Goal: Transaction & Acquisition: Book appointment/travel/reservation

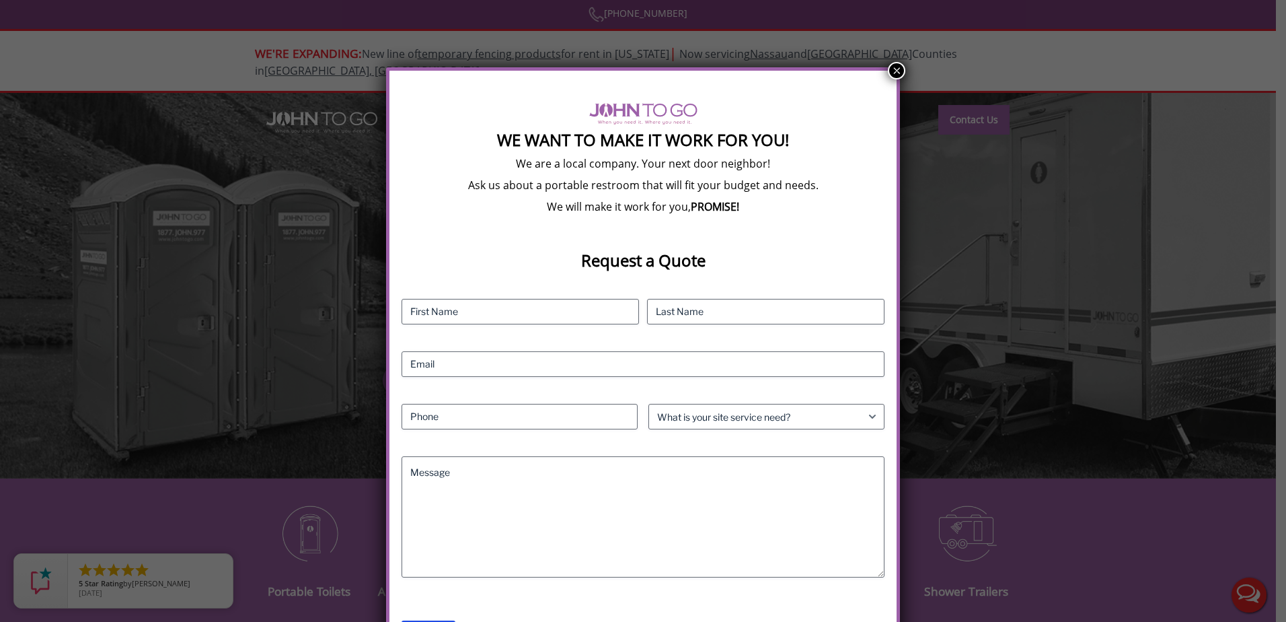
drag, startPoint x: 895, startPoint y: 67, endPoint x: 887, endPoint y: 70, distance: 7.9
click at [895, 67] on button "×" at bounding box center [896, 70] width 17 height 17
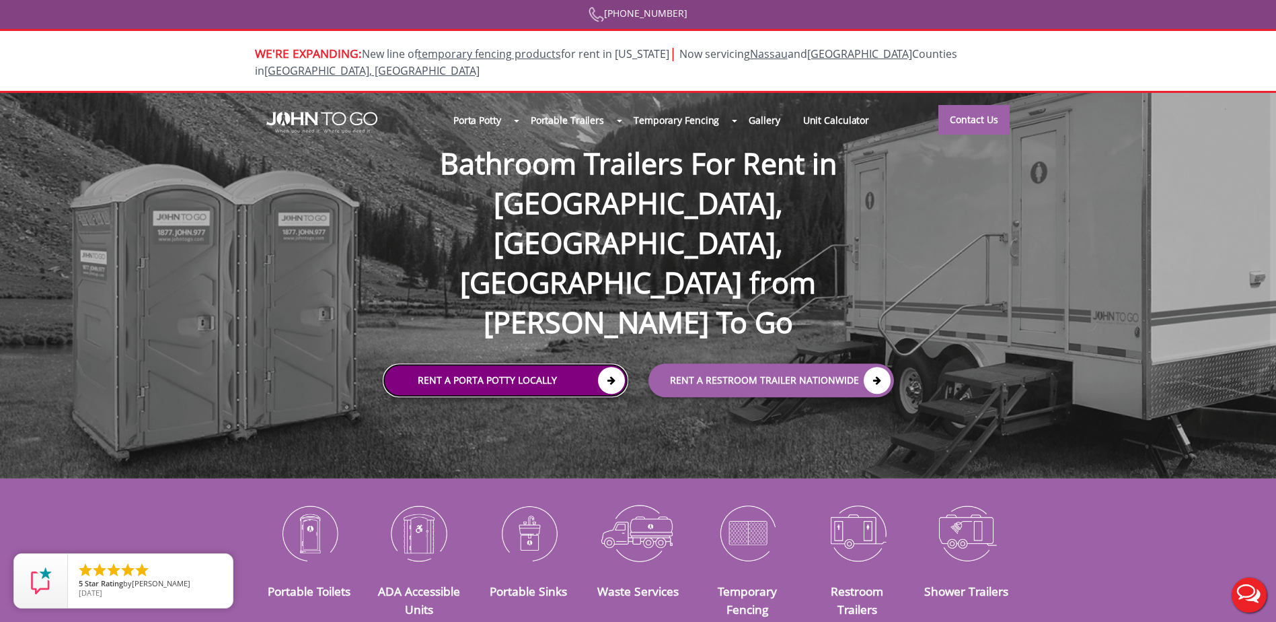
click at [498, 363] on link "Rent a Porta Potty Locally" at bounding box center [506, 380] width 246 height 34
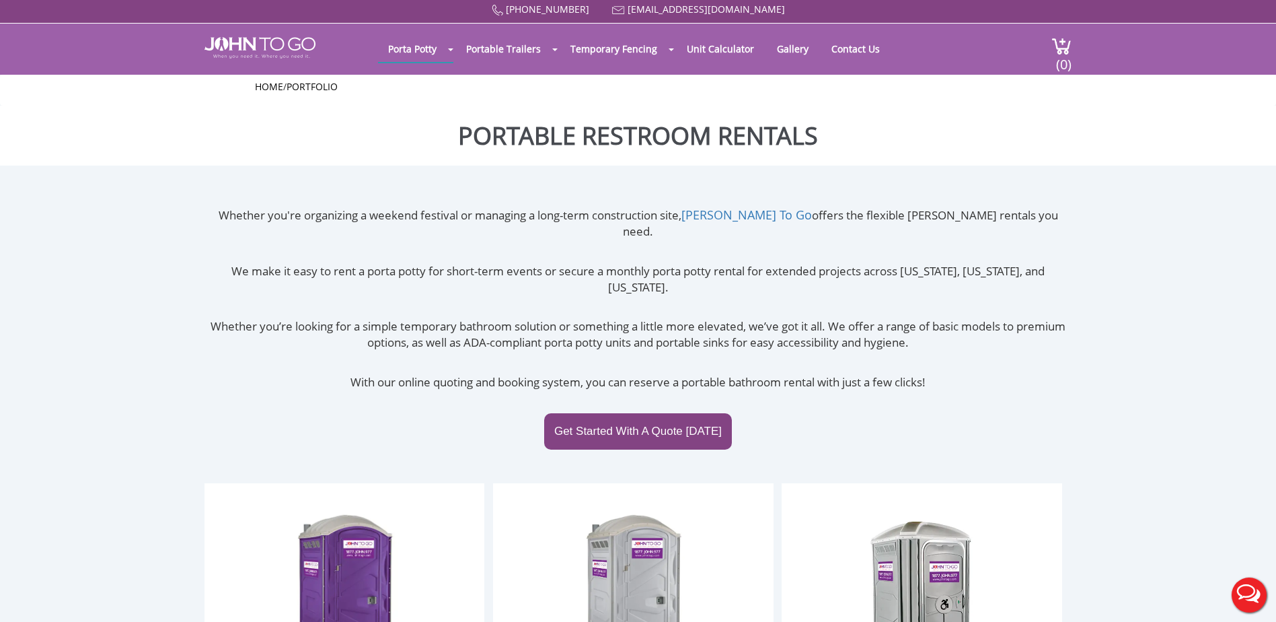
scroll to position [202, 0]
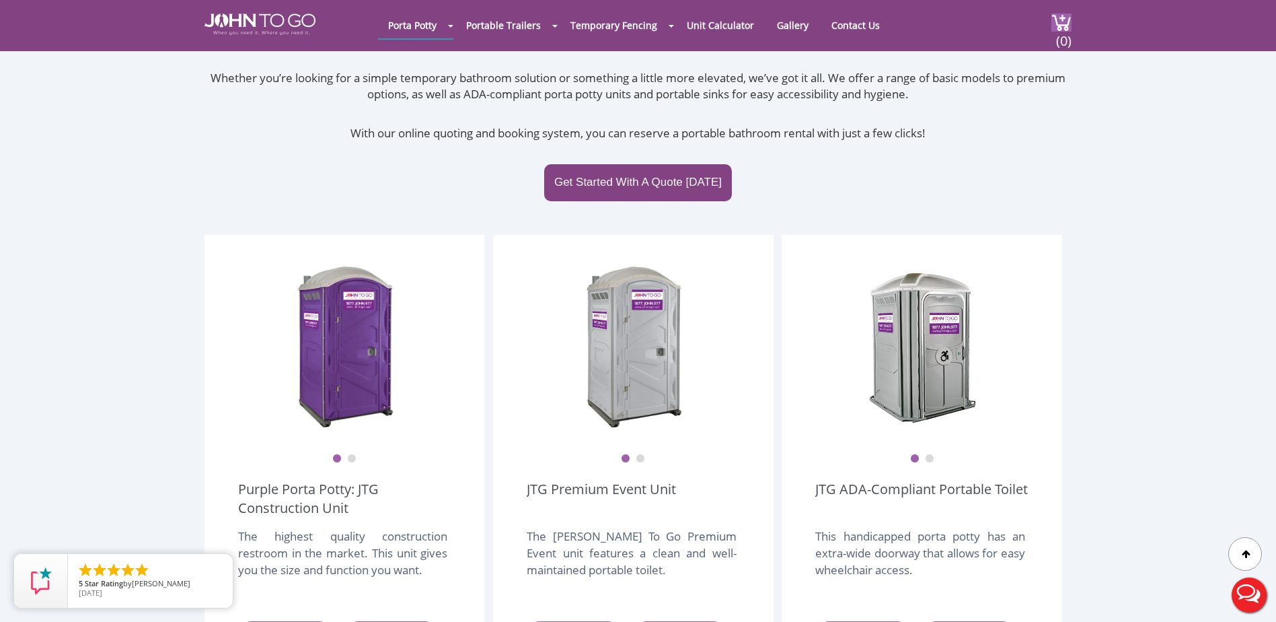
click at [309, 621] on icon at bounding box center [318, 635] width 22 height 22
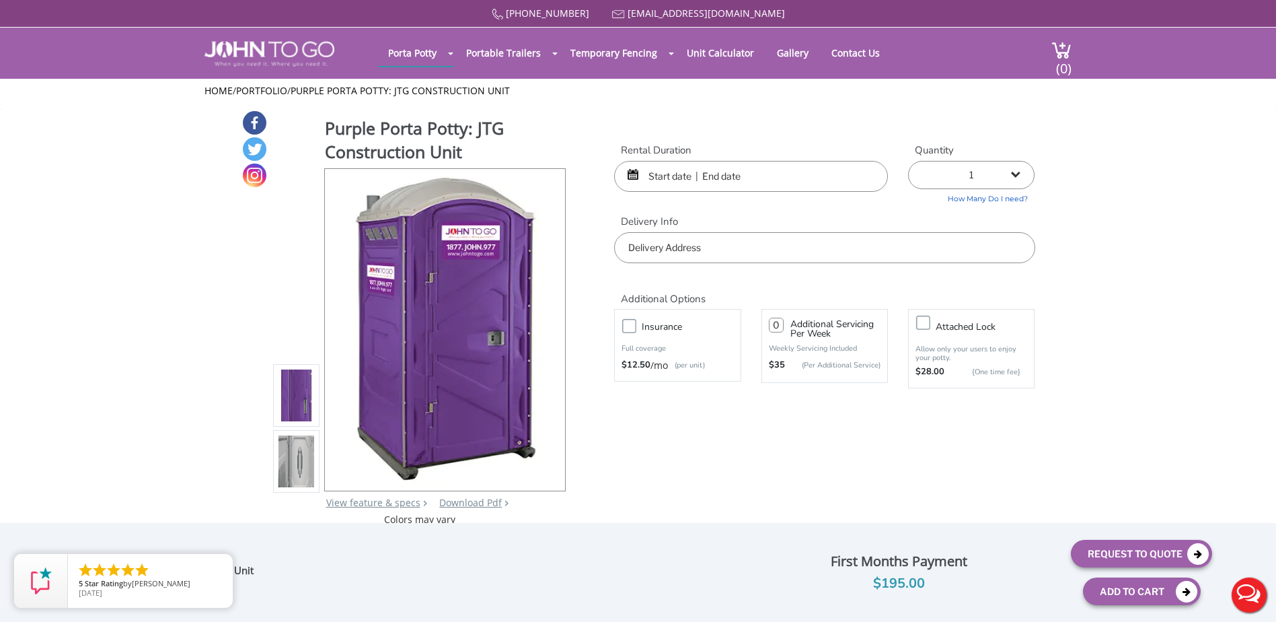
click at [687, 163] on input "text" at bounding box center [751, 176] width 274 height 31
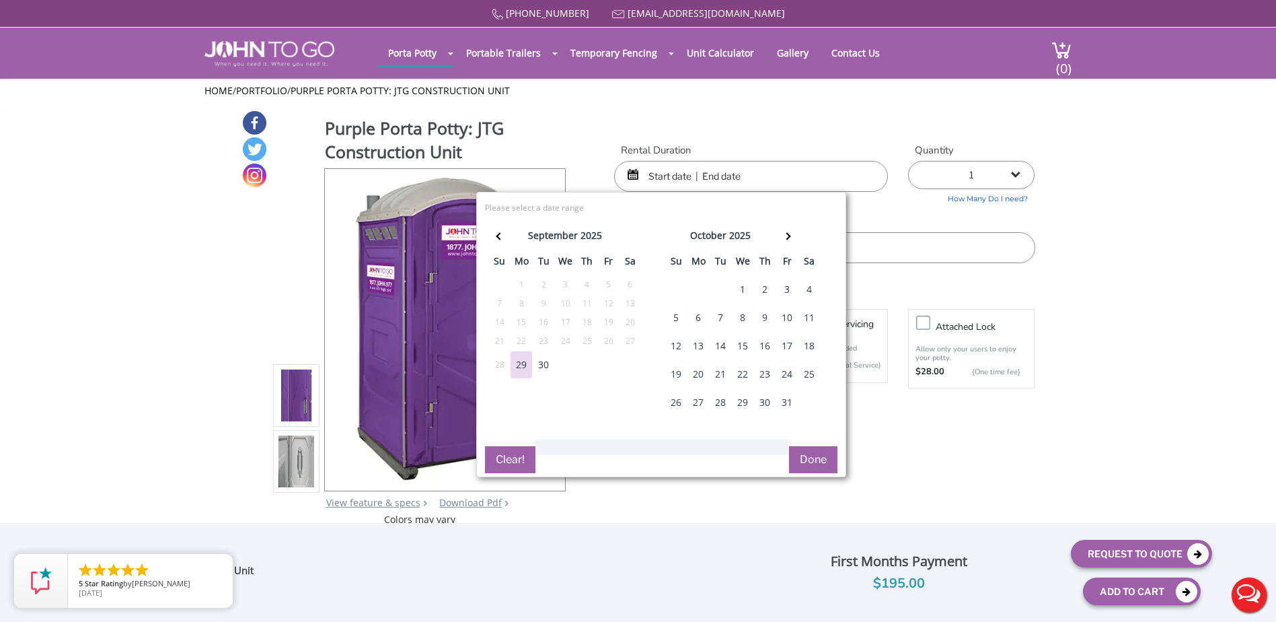
click at [738, 286] on div "1" at bounding box center [743, 289] width 22 height 27
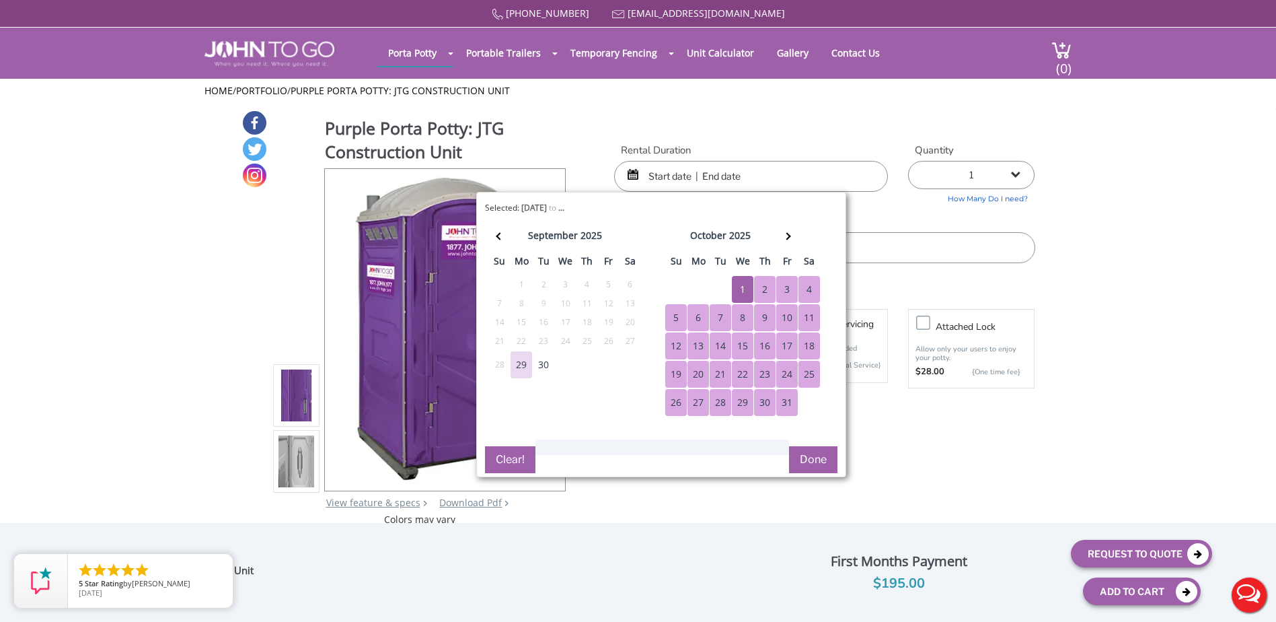
click at [790, 397] on div "31" at bounding box center [787, 402] width 22 height 27
type input "[DATE] to [DATE]"
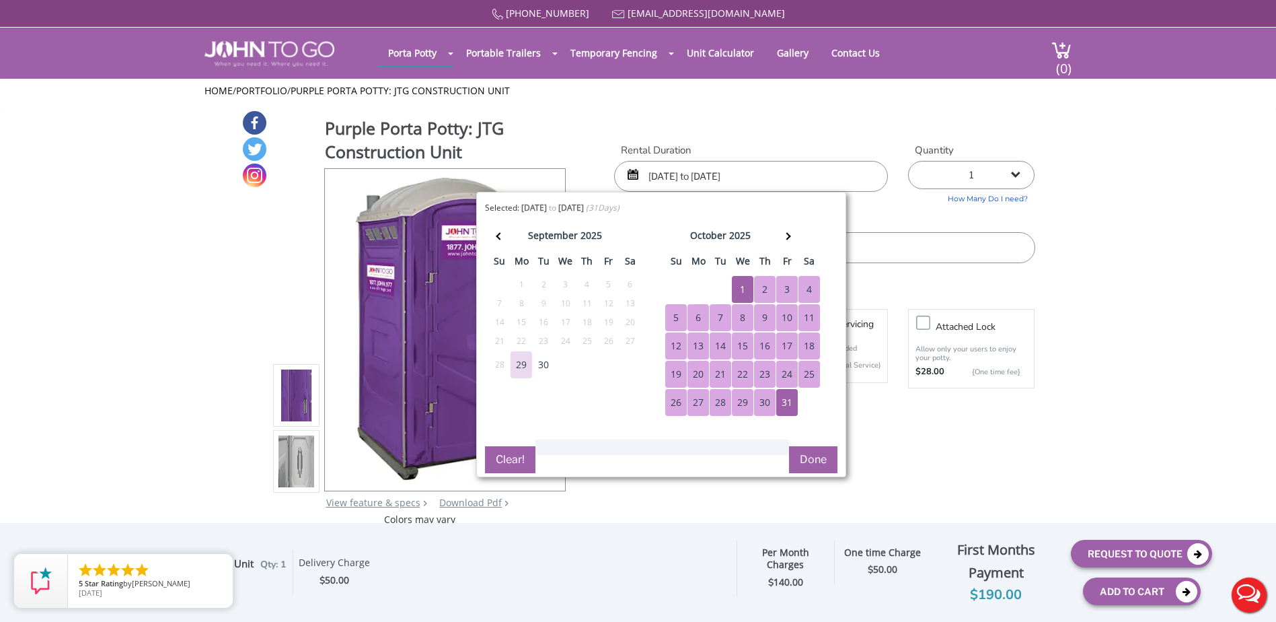
click at [860, 242] on input "text" at bounding box center [824, 247] width 420 height 31
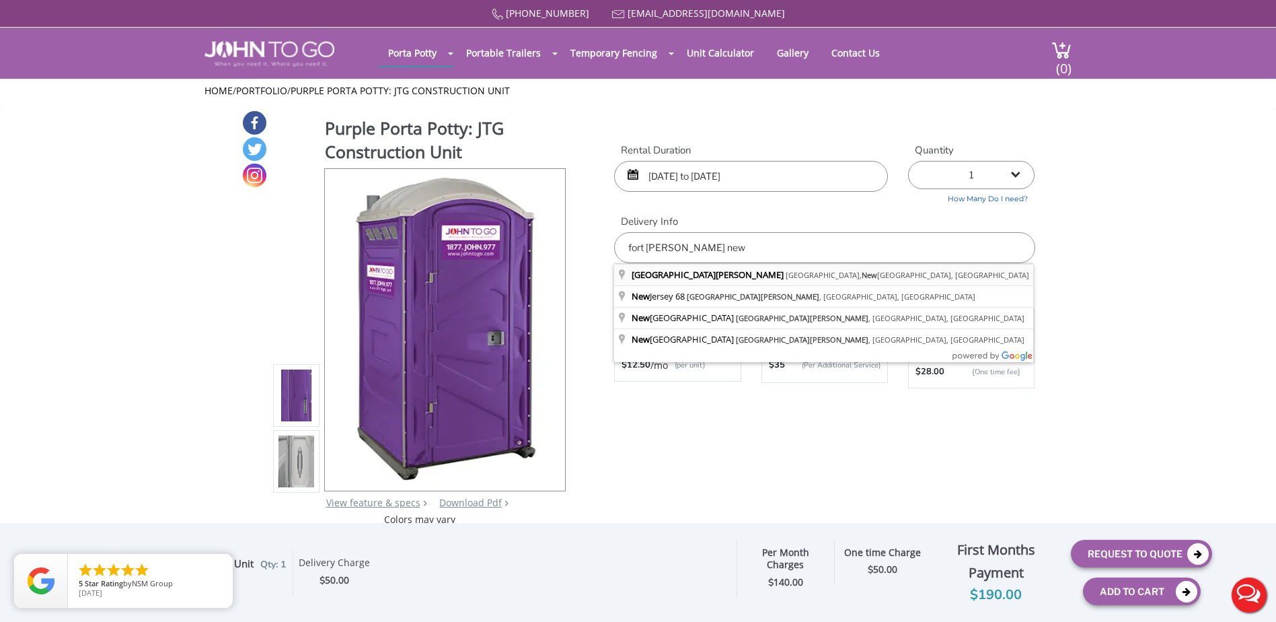
type input "[GEOGRAPHIC_DATA][PERSON_NAME], [PERSON_NAME][GEOGRAPHIC_DATA], [US_STATE], [GE…"
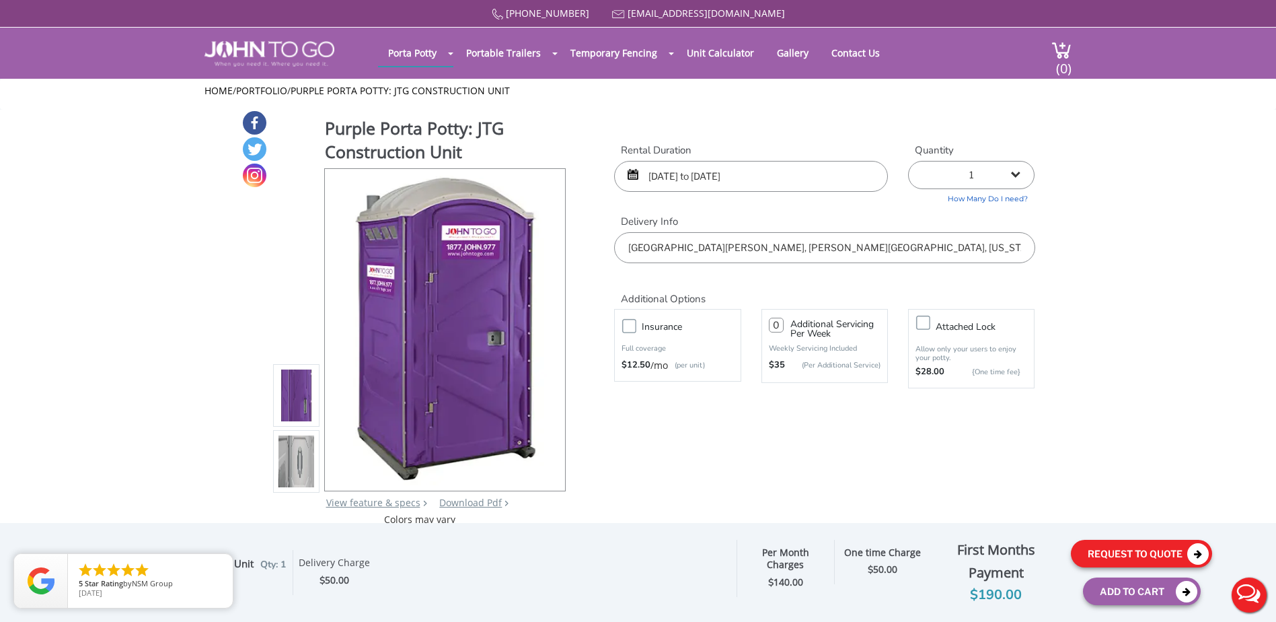
click at [1121, 548] on button "Request To Quote" at bounding box center [1141, 553] width 141 height 28
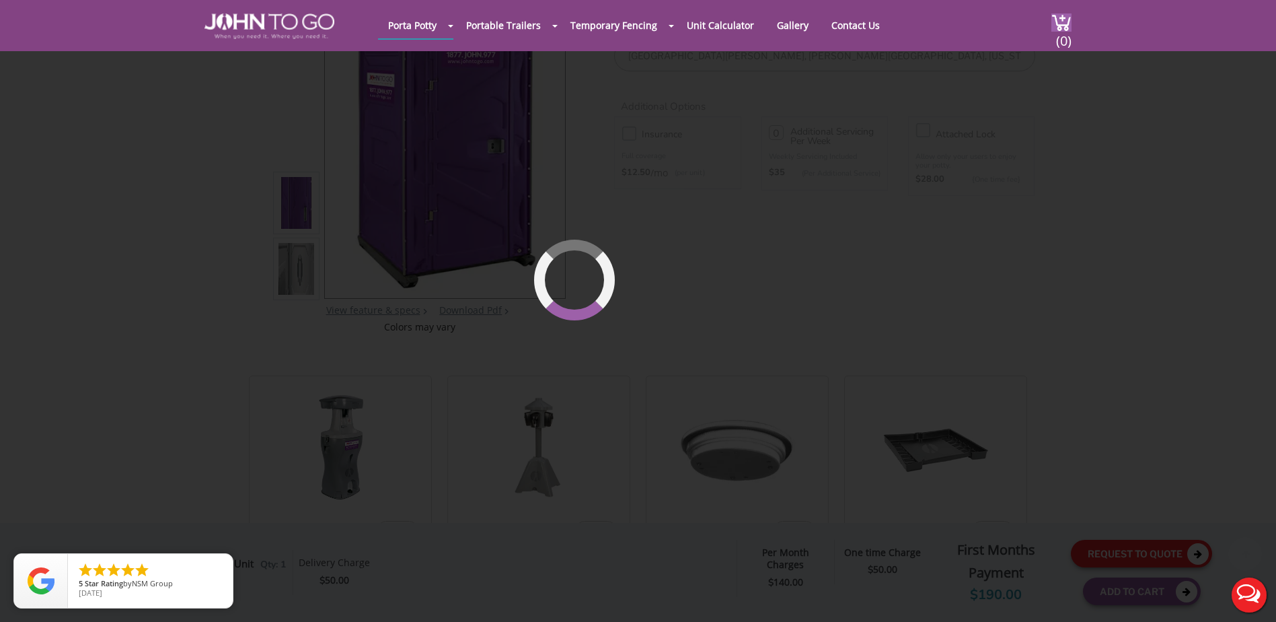
scroll to position [143, 0]
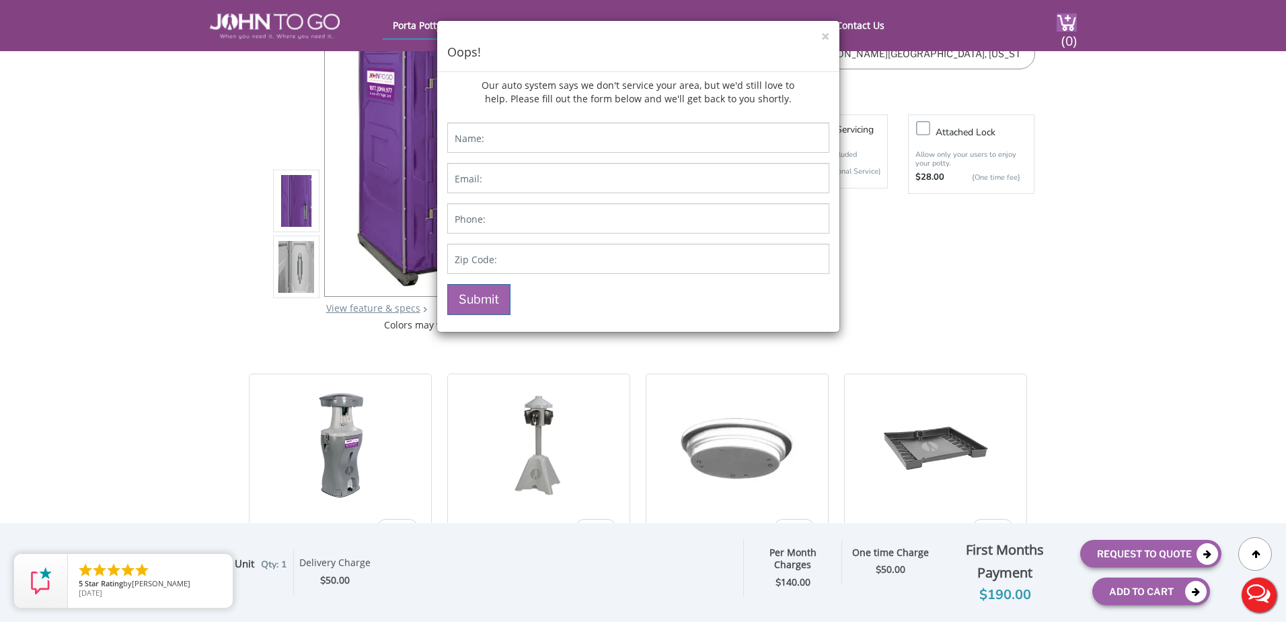
click at [829, 31] on div "× Oops!" at bounding box center [638, 46] width 402 height 51
click at [822, 38] on button "×" at bounding box center [825, 37] width 8 height 14
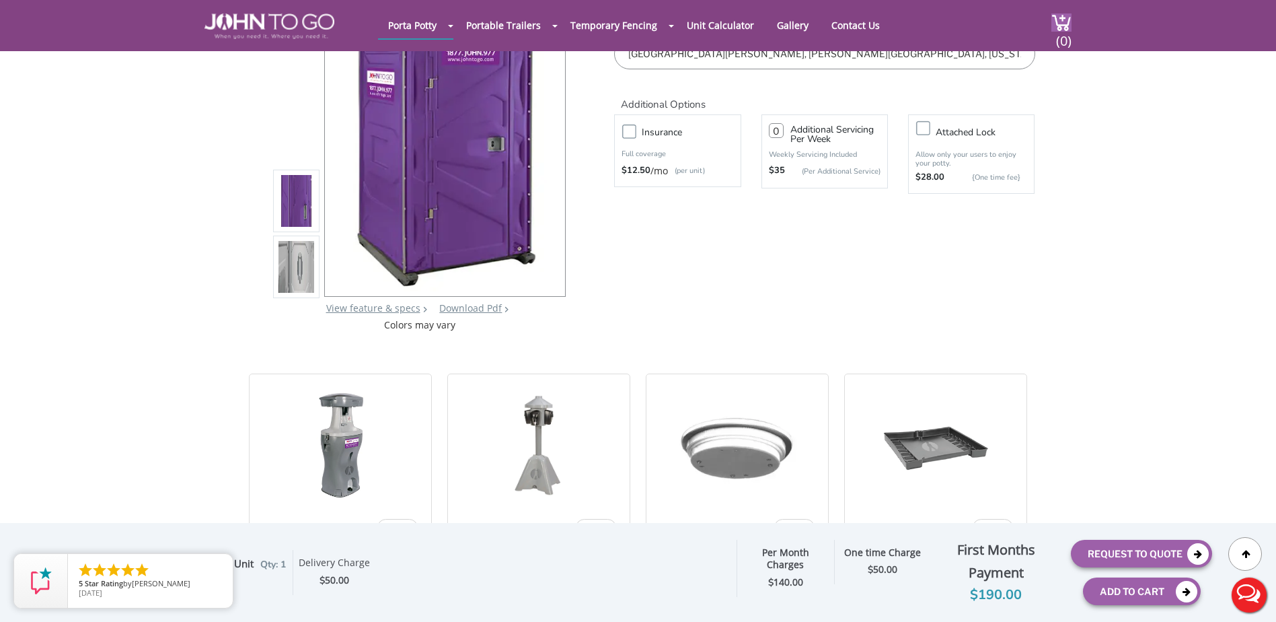
drag, startPoint x: 90, startPoint y: 250, endPoint x: 265, endPoint y: 90, distance: 236.6
